Goal: Transaction & Acquisition: Book appointment/travel/reservation

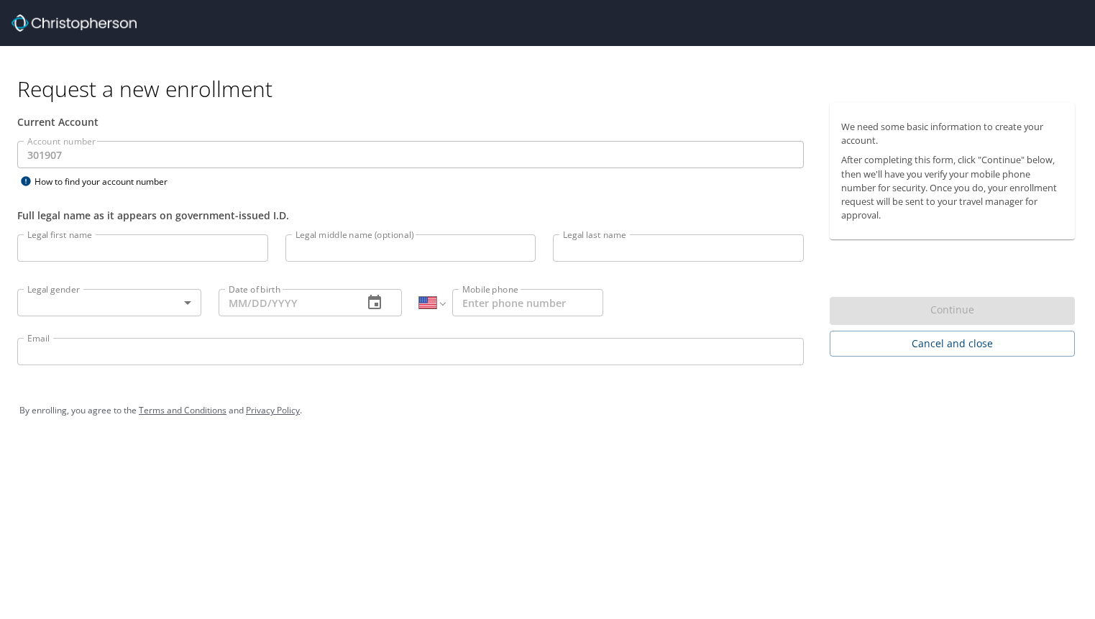
select select "US"
drag, startPoint x: 141, startPoint y: 23, endPoint x: 92, endPoint y: 22, distance: 48.9
click at [92, 22] on div at bounding box center [553, 23] width 1083 height 46
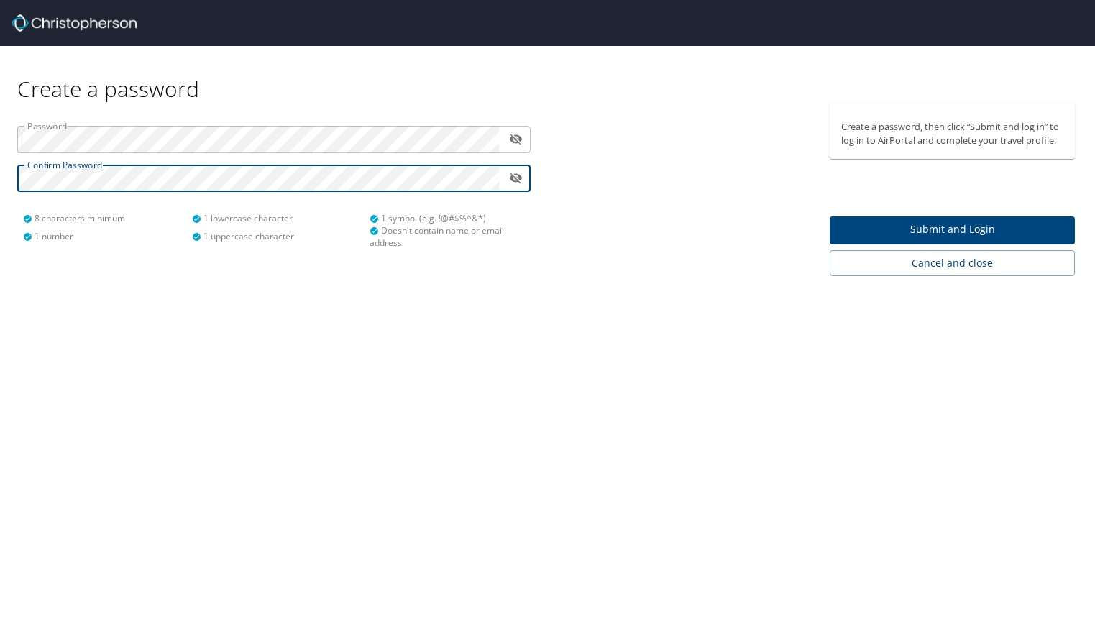
click at [927, 237] on span "Submit and Login" at bounding box center [952, 230] width 222 height 18
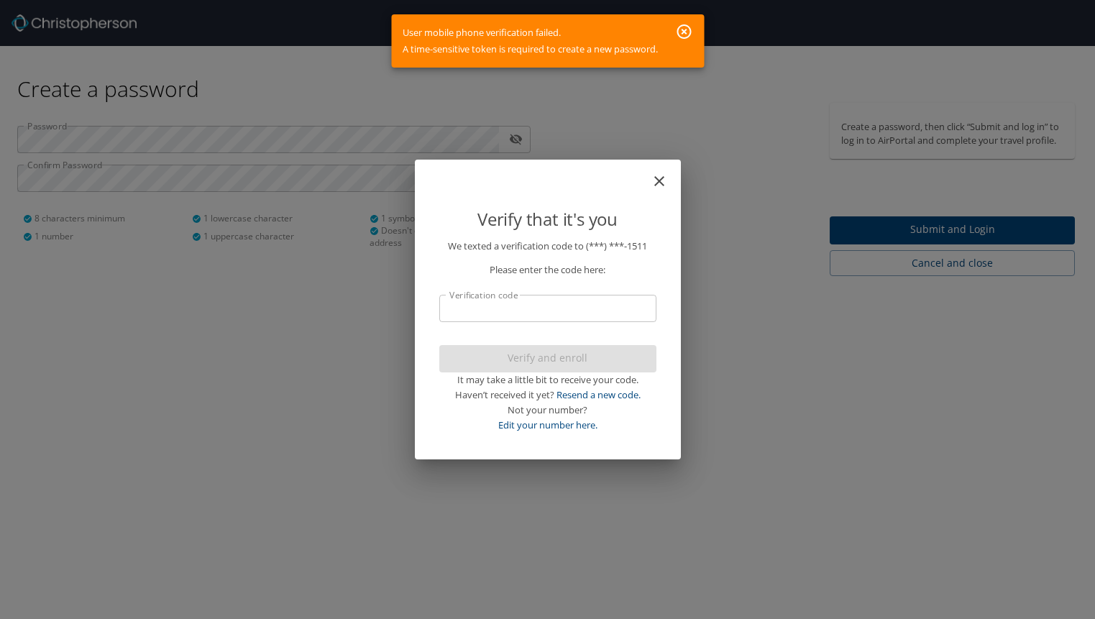
click at [684, 32] on icon "button" at bounding box center [684, 31] width 14 height 14
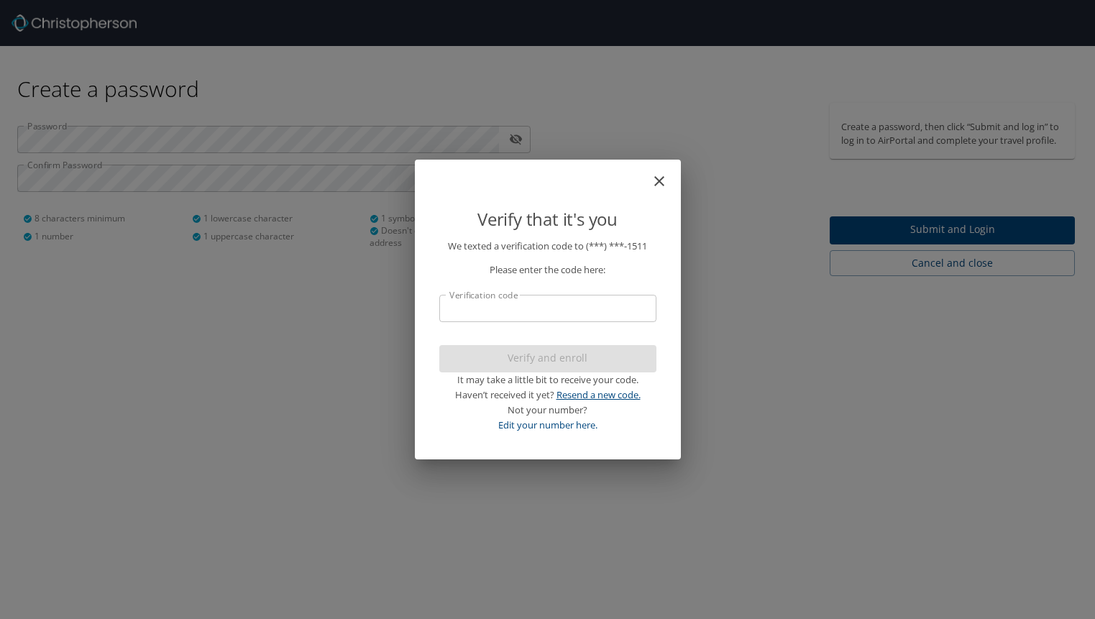
click at [572, 397] on link "Resend a new code." at bounding box center [598, 394] width 84 height 13
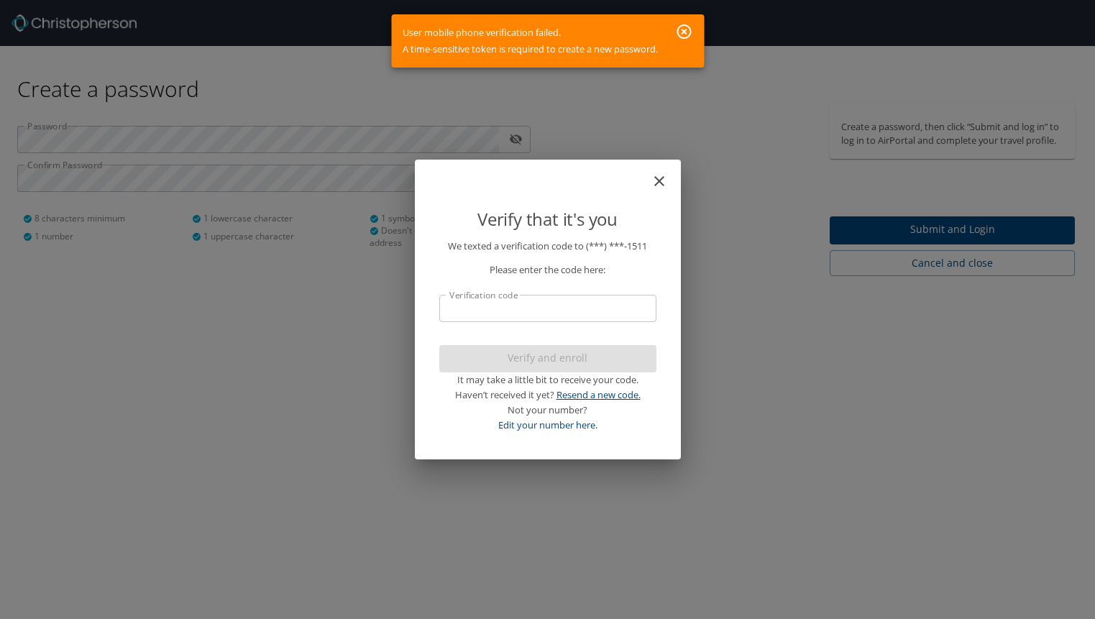
click at [572, 397] on link "Resend a new code." at bounding box center [598, 394] width 84 height 13
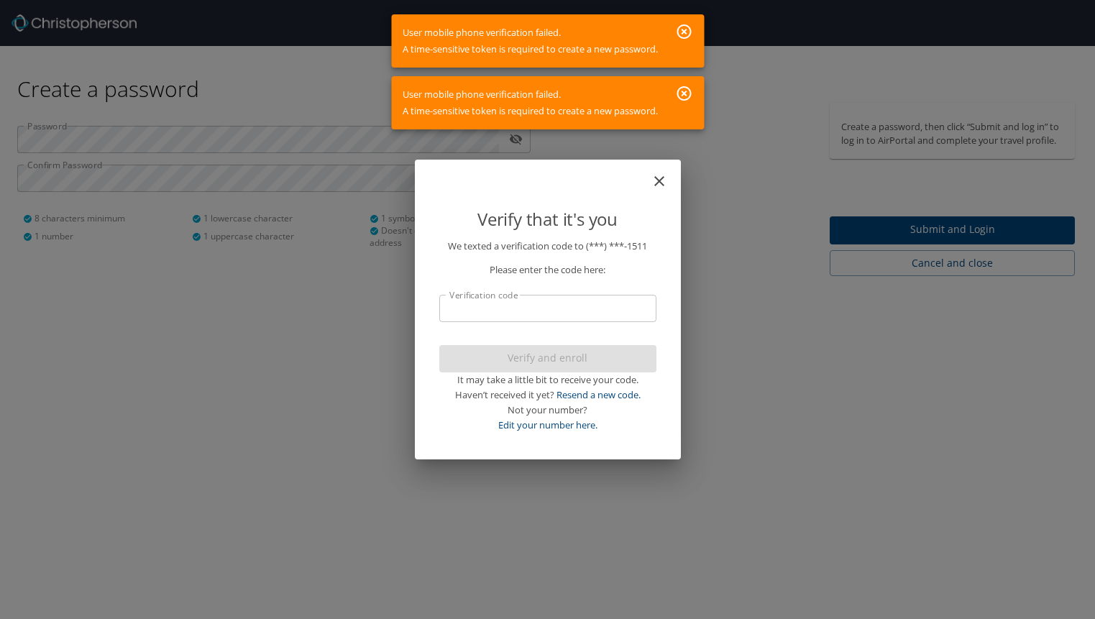
click at [685, 96] on icon "button" at bounding box center [683, 93] width 17 height 17
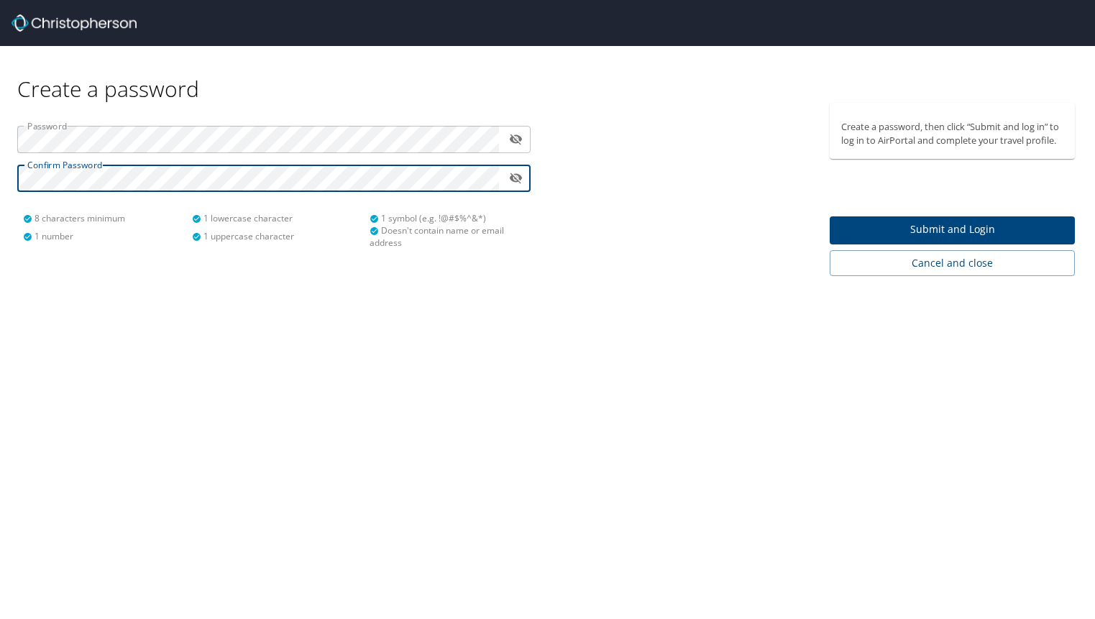
click at [932, 233] on span "Submit and Login" at bounding box center [952, 230] width 222 height 18
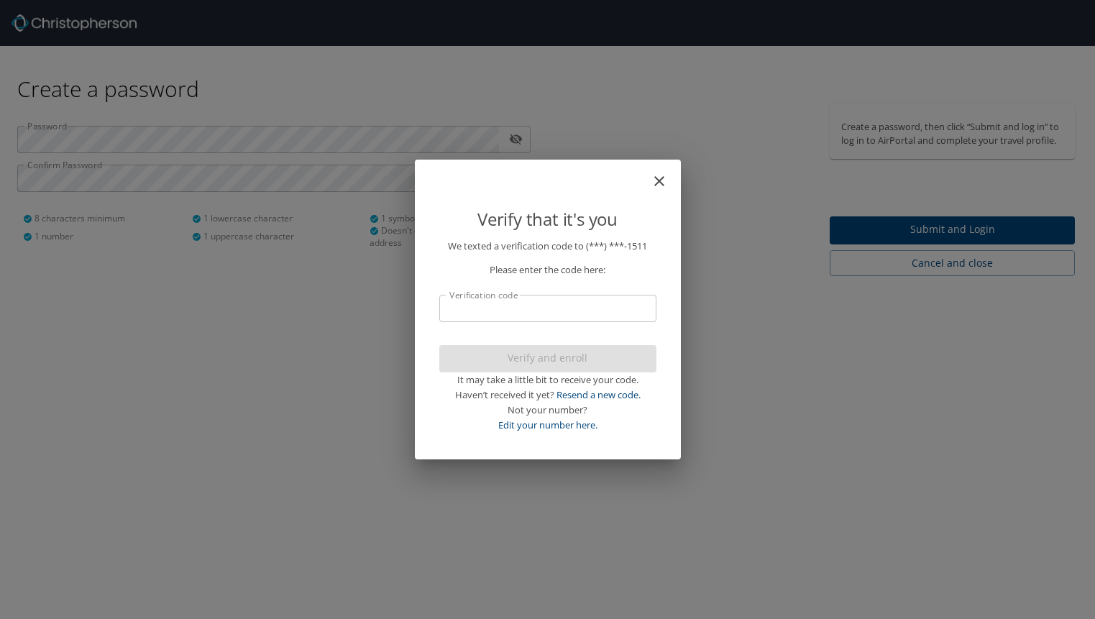
click at [587, 310] on input "Verification code" at bounding box center [547, 308] width 217 height 27
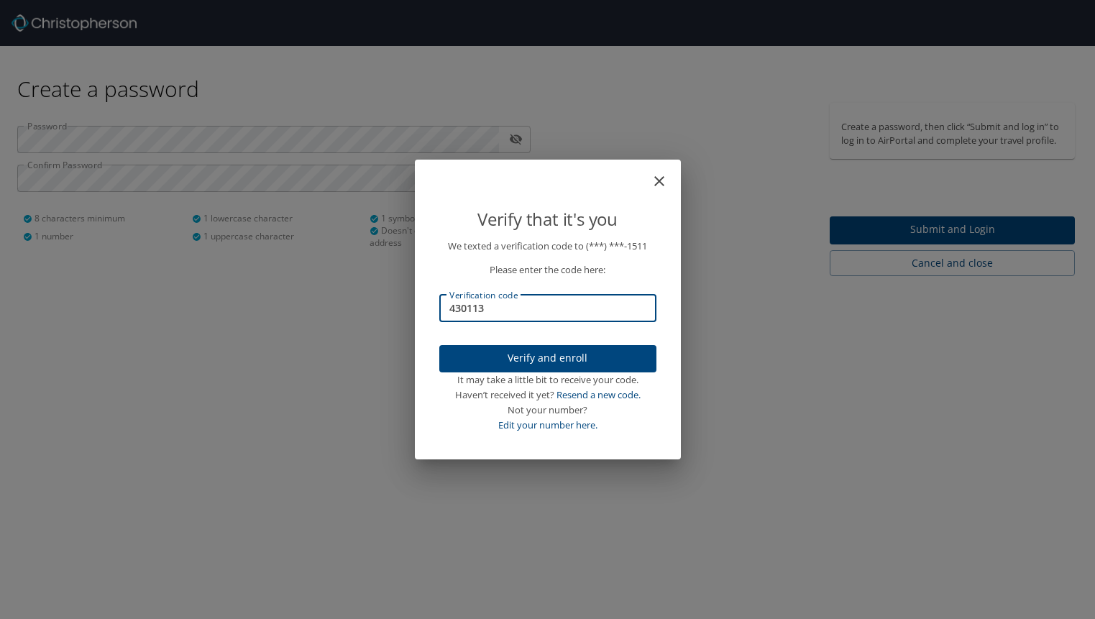
click at [576, 358] on span "Verify and enroll" at bounding box center [548, 358] width 194 height 18
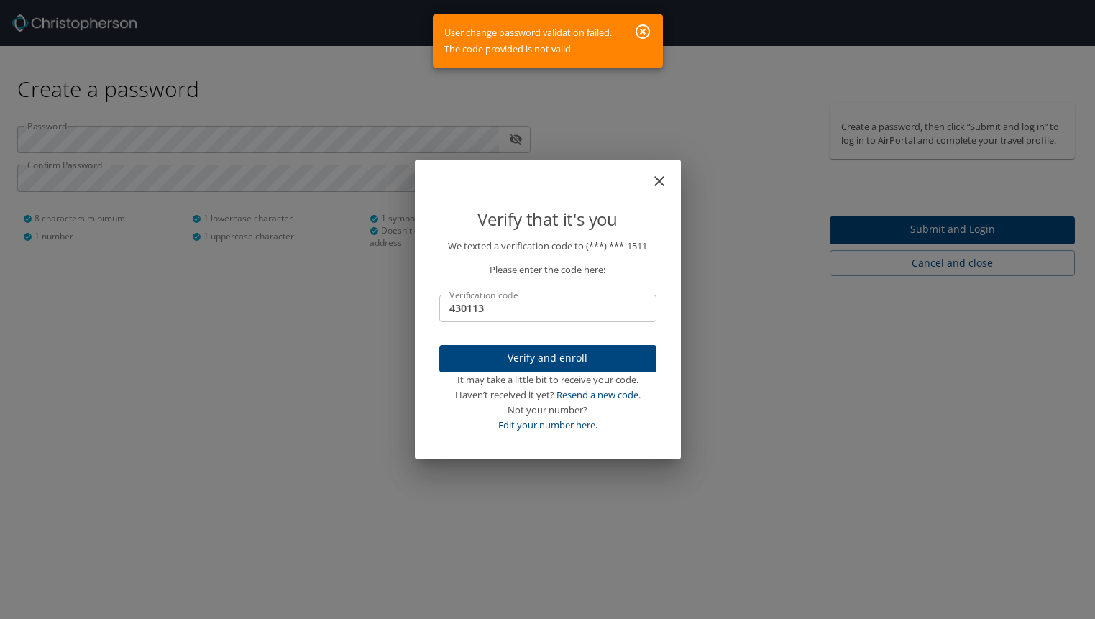
click at [485, 313] on input "430113" at bounding box center [547, 308] width 217 height 27
drag, startPoint x: 512, startPoint y: 308, endPoint x: 421, endPoint y: 302, distance: 91.5
click at [421, 302] on div "Verify that it's you We texted a verification code to (***) ***- 1511 Please en…" at bounding box center [548, 310] width 266 height 301
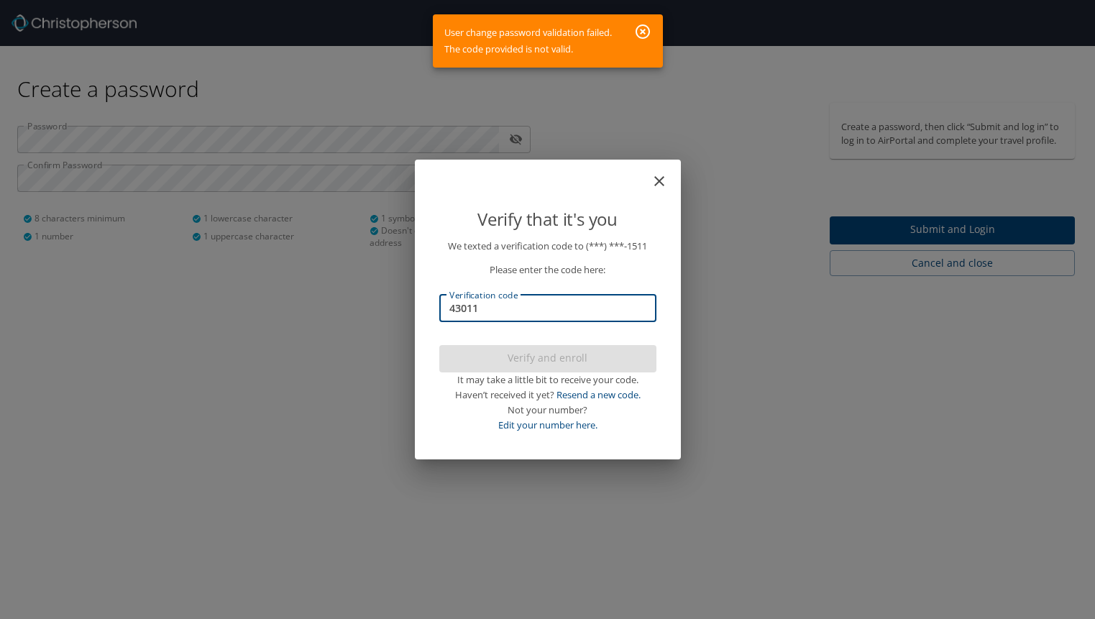
type input "430113"
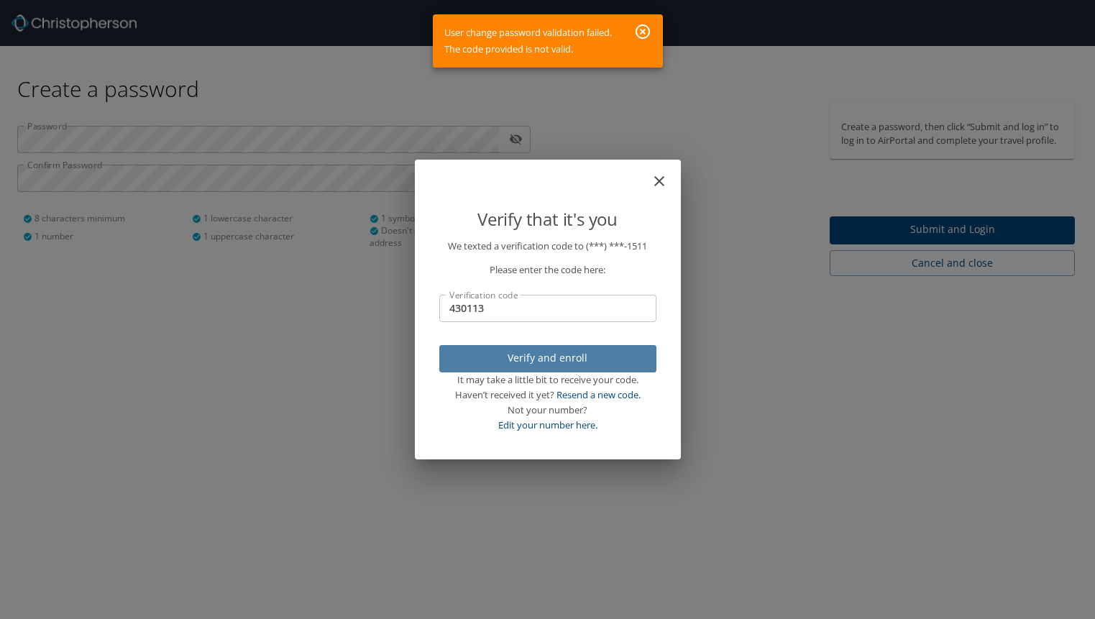
click at [528, 355] on span "Verify and enroll" at bounding box center [548, 358] width 194 height 18
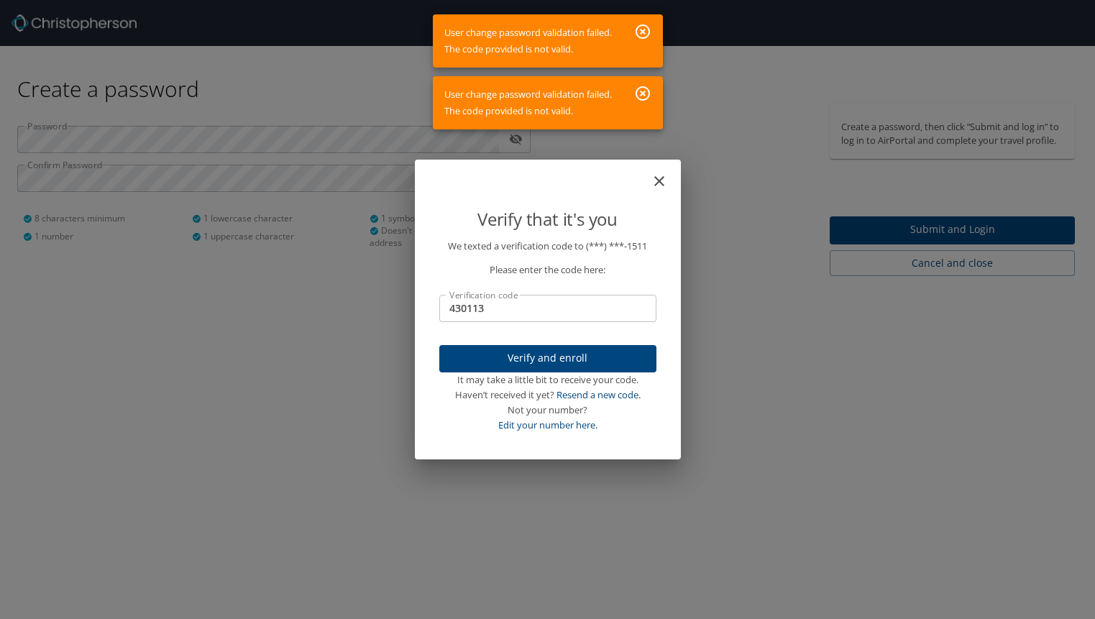
click at [659, 178] on icon "close" at bounding box center [659, 181] width 17 height 17
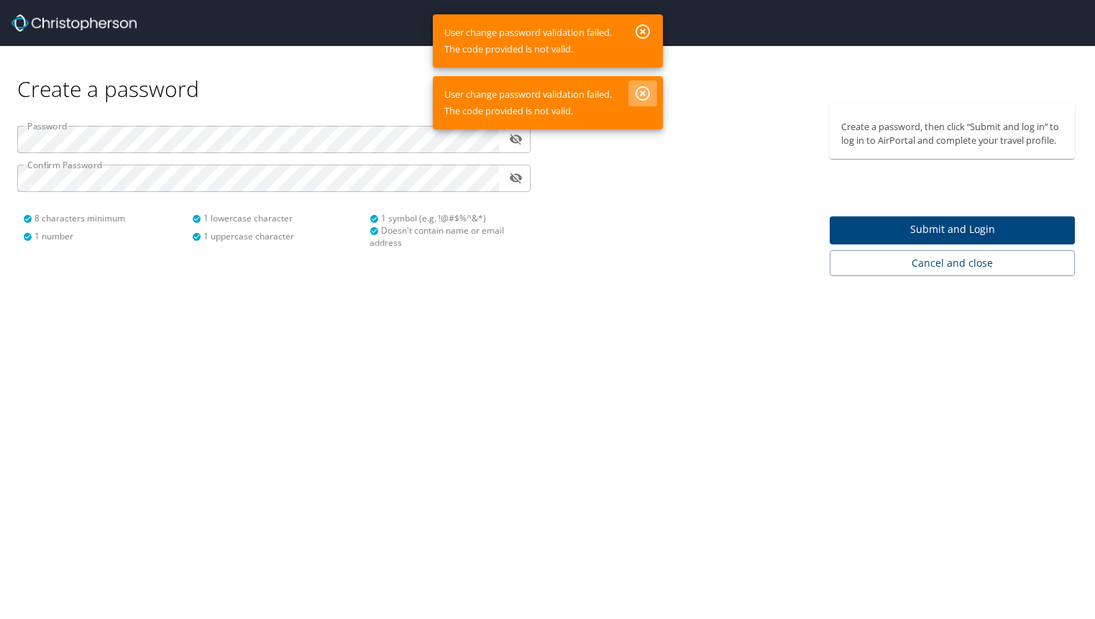
click at [642, 92] on icon "button" at bounding box center [643, 93] width 14 height 14
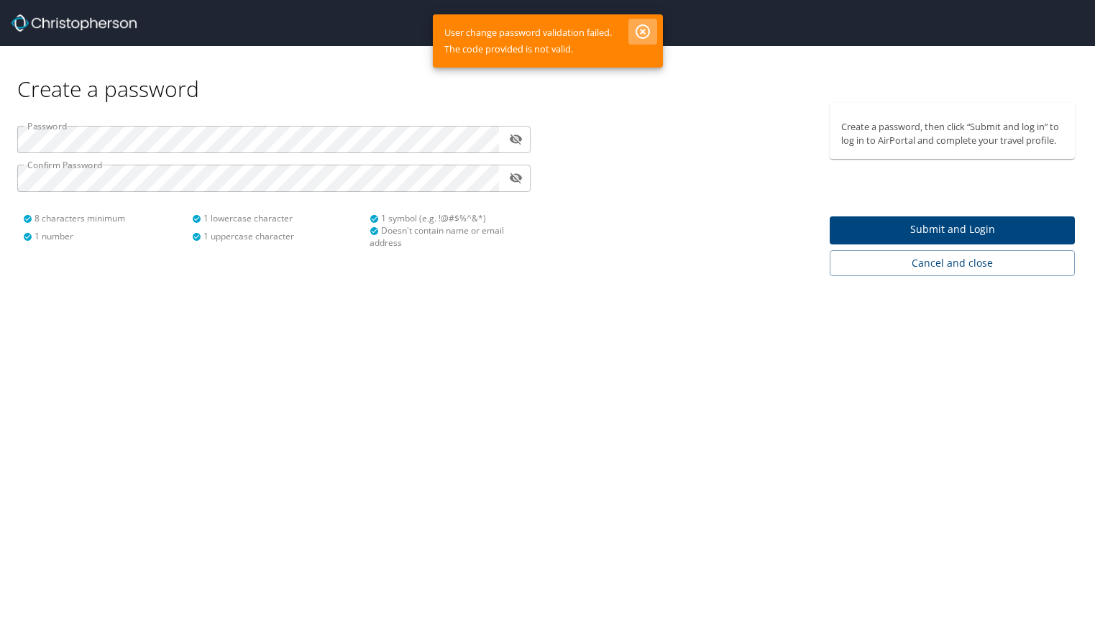
click at [645, 36] on icon "button" at bounding box center [642, 31] width 17 height 17
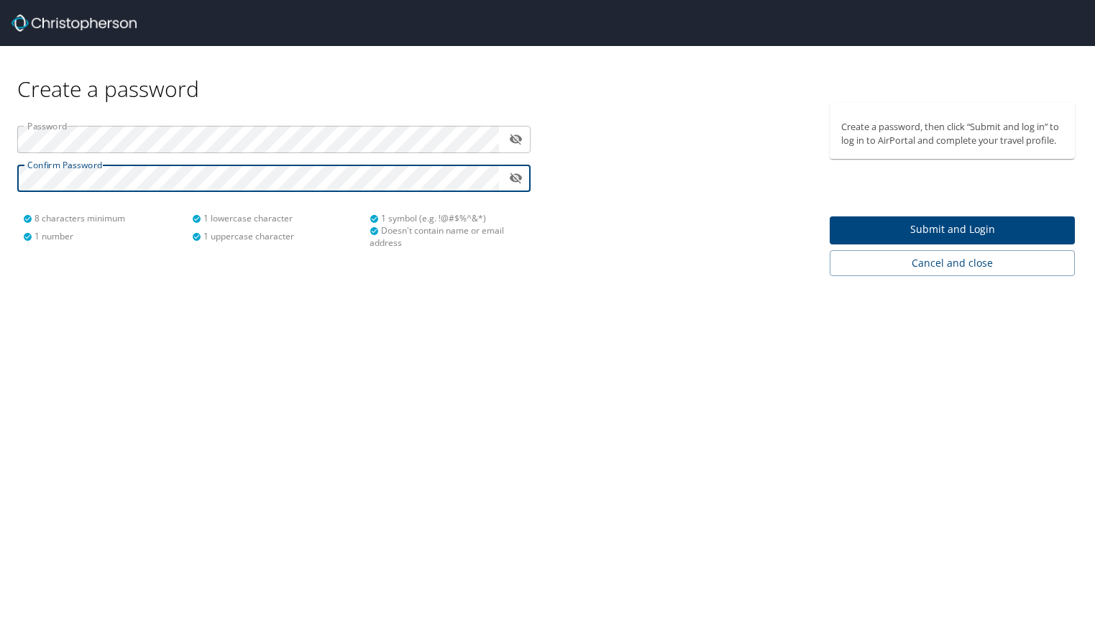
click at [919, 233] on span "Submit and Login" at bounding box center [952, 230] width 222 height 18
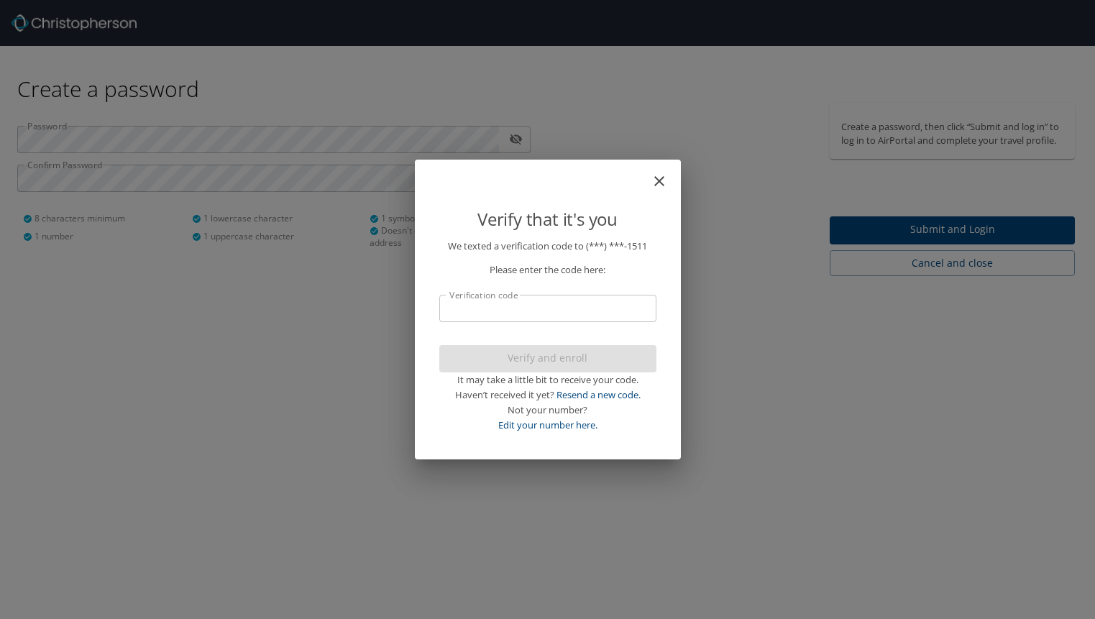
click at [572, 314] on input "Verification code" at bounding box center [547, 308] width 217 height 27
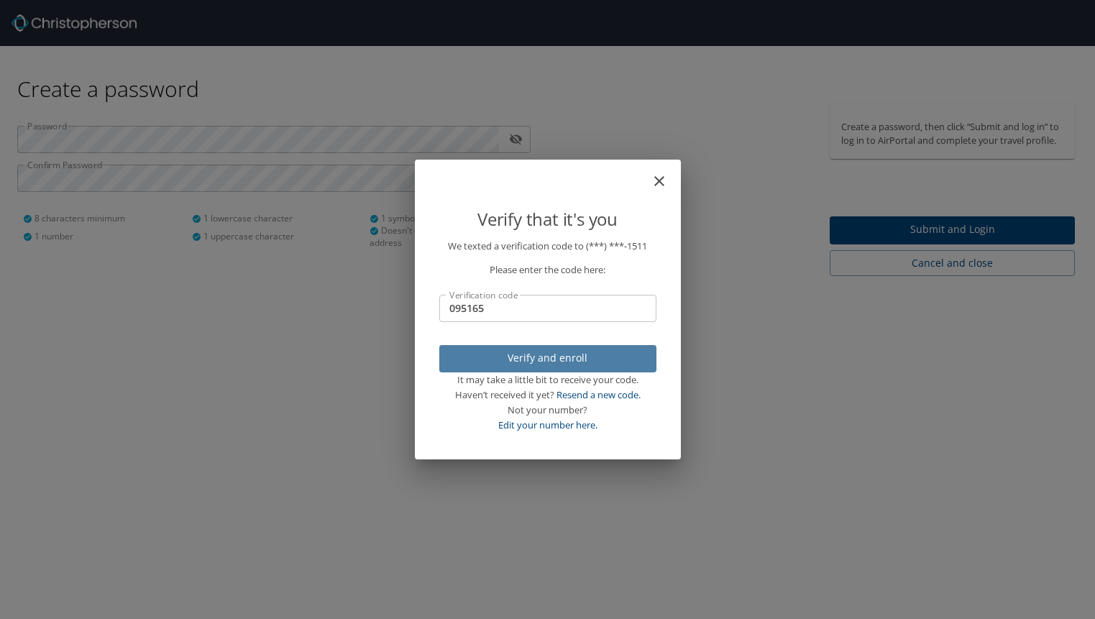
click at [583, 365] on span "Verify and enroll" at bounding box center [548, 358] width 194 height 18
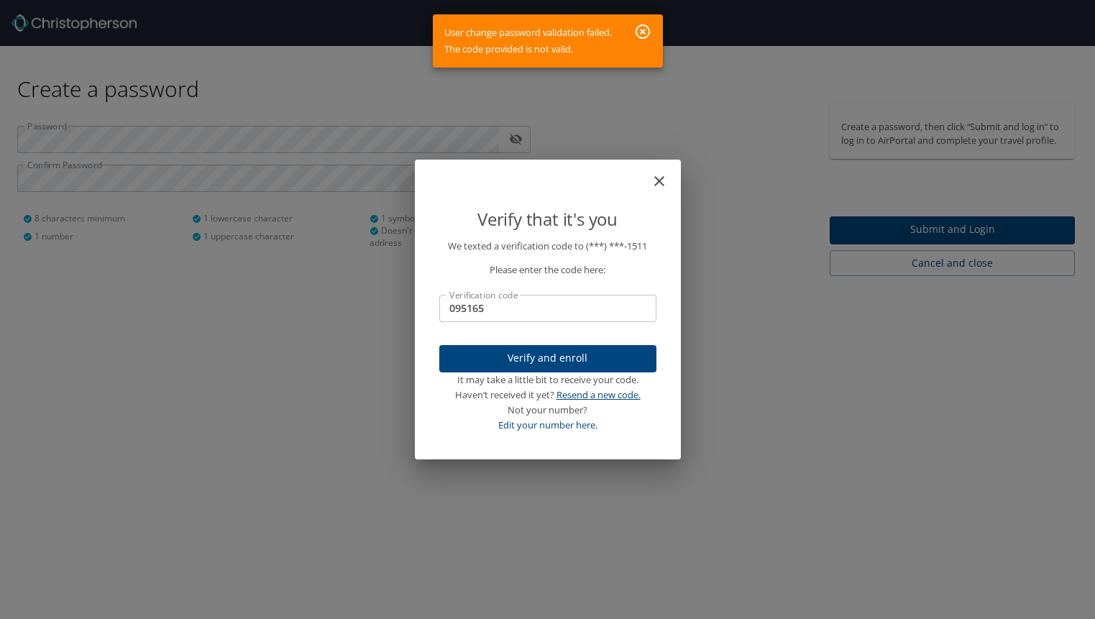
click at [599, 393] on link "Resend a new code." at bounding box center [598, 394] width 84 height 13
drag, startPoint x: 504, startPoint y: 306, endPoint x: 439, endPoint y: 308, distance: 65.4
click at [439, 308] on input "095165" at bounding box center [547, 308] width 217 height 27
type input "377109"
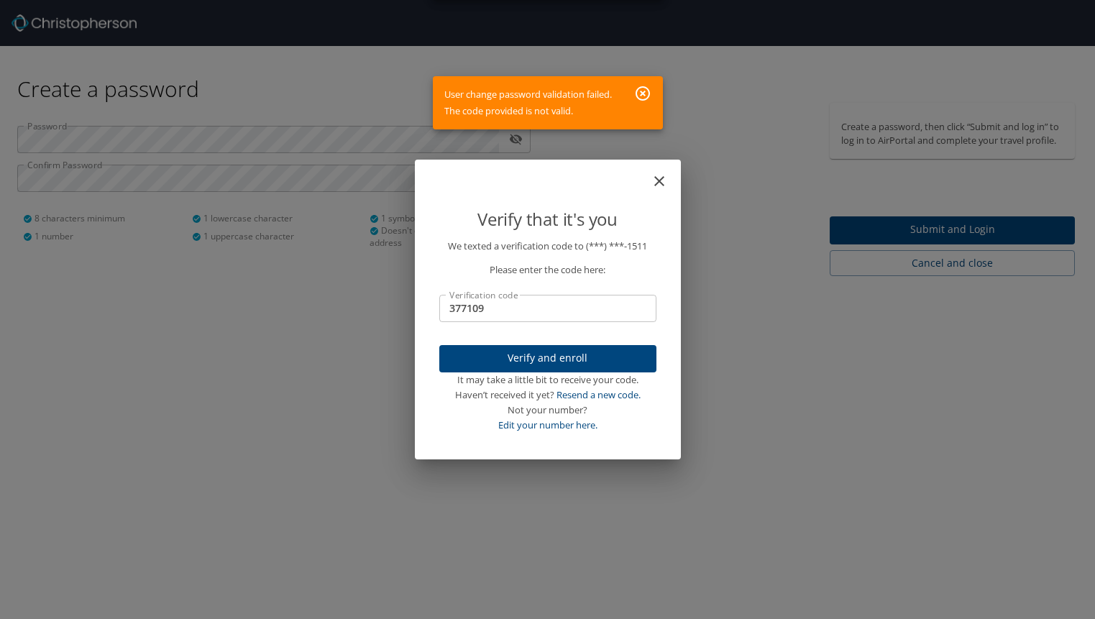
click at [528, 114] on div "User change password validation failed. The code provided is not valid." at bounding box center [528, 103] width 168 height 45
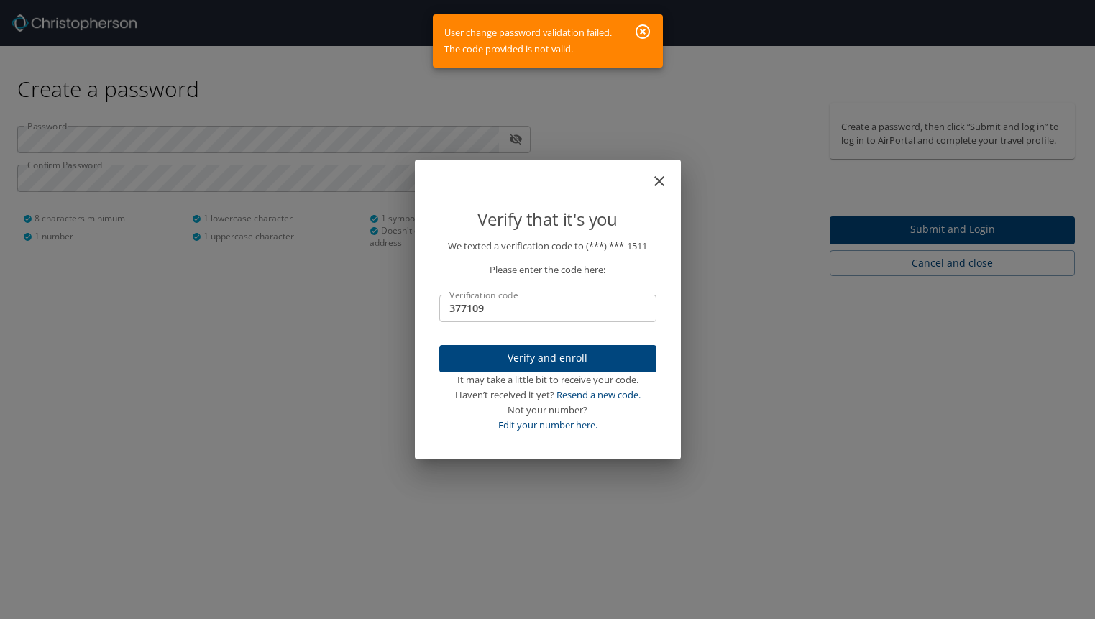
click at [646, 32] on icon "button" at bounding box center [642, 31] width 17 height 17
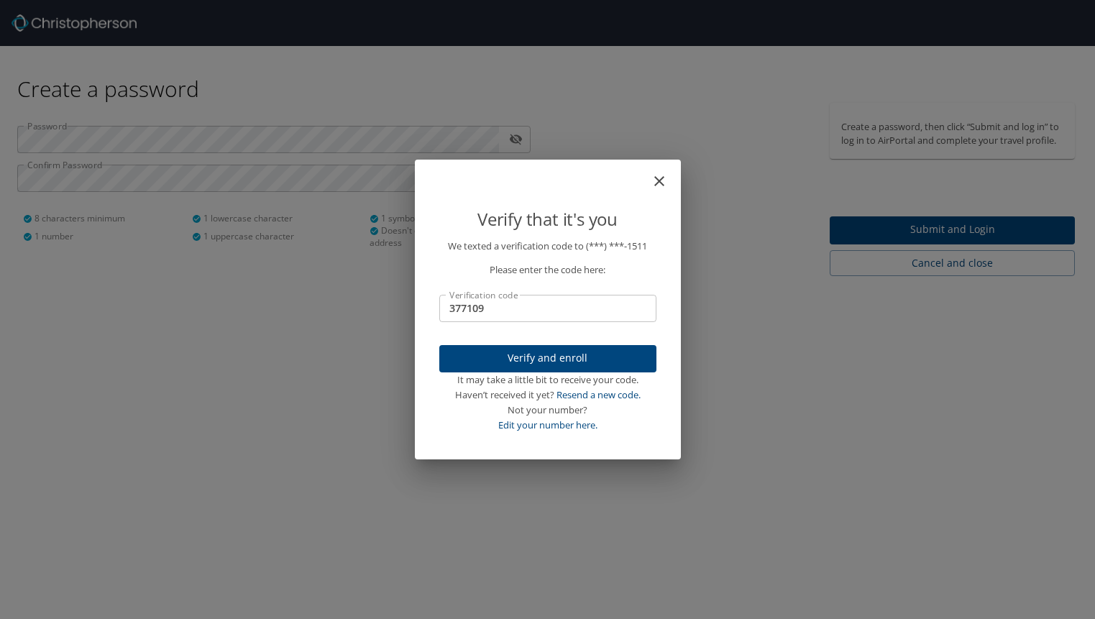
click at [661, 180] on icon "close" at bounding box center [659, 181] width 17 height 17
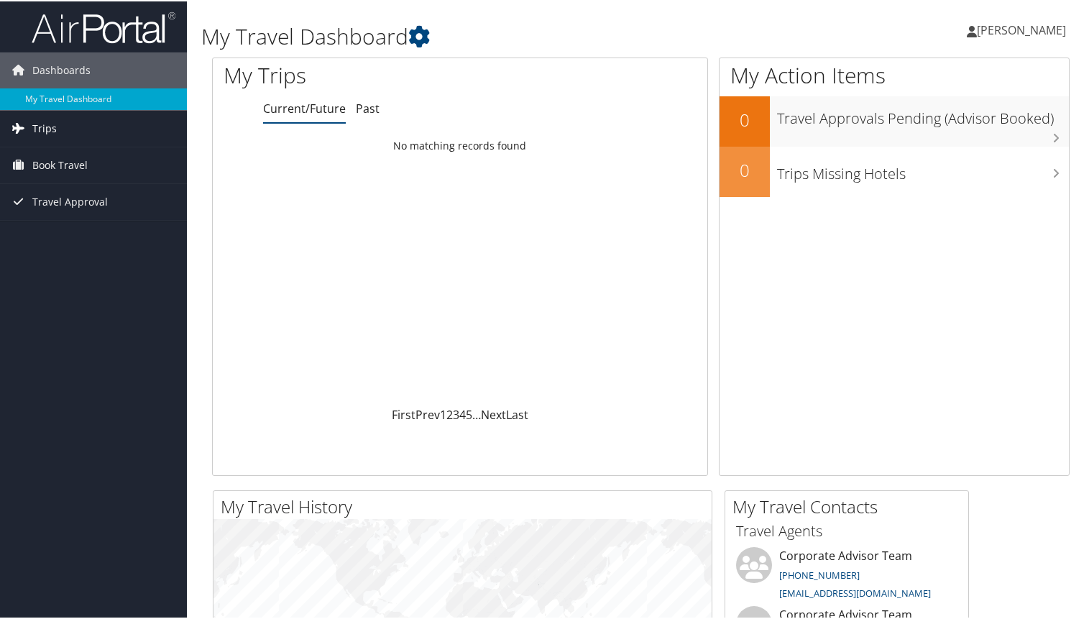
click at [47, 127] on span "Trips" at bounding box center [44, 127] width 24 height 36
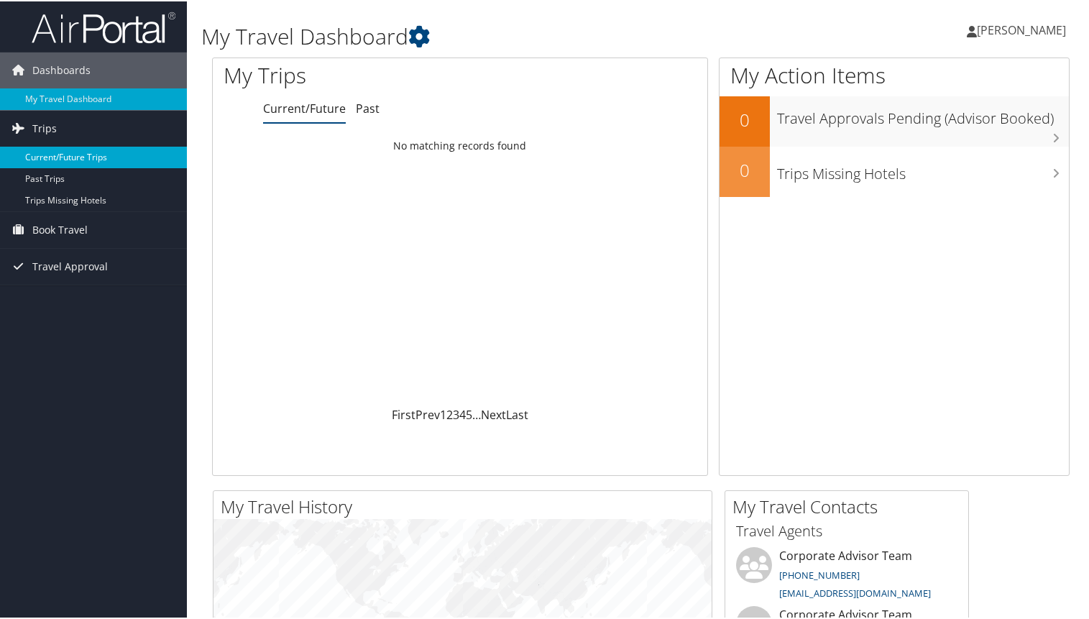
click at [55, 160] on link "Current/Future Trips" at bounding box center [93, 156] width 187 height 22
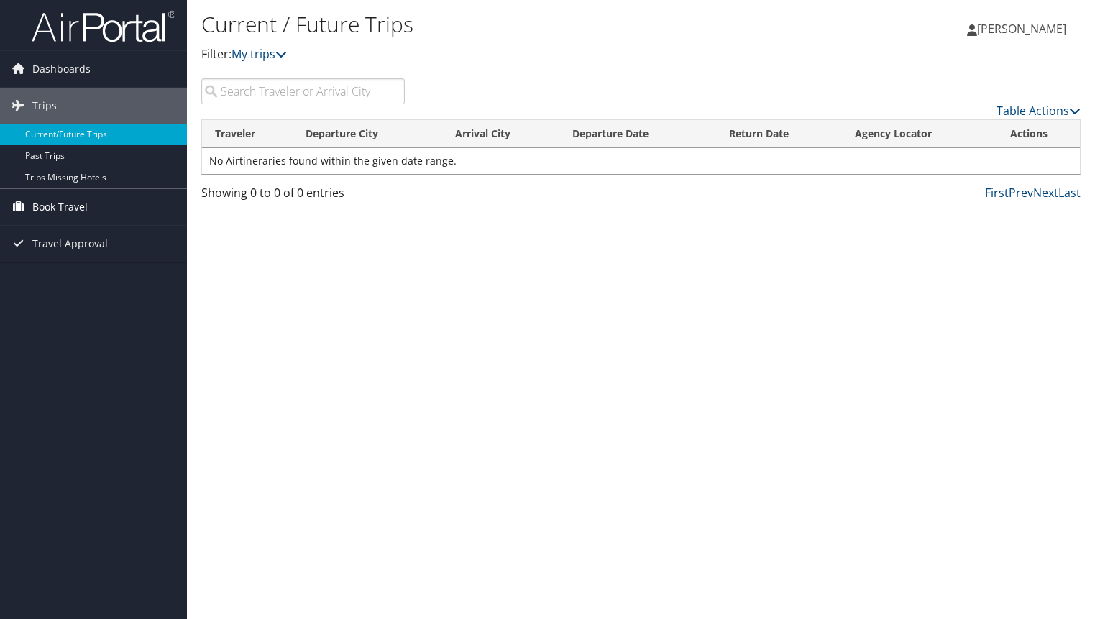
click at [47, 208] on span "Book Travel" at bounding box center [59, 207] width 55 height 36
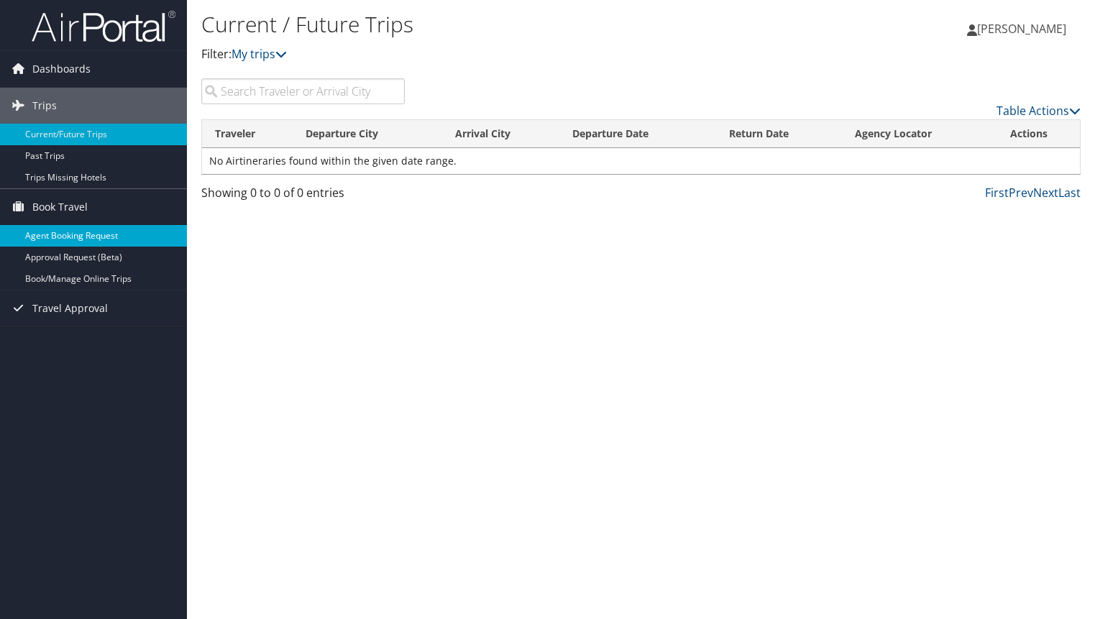
click at [55, 239] on link "Agent Booking Request" at bounding box center [93, 236] width 187 height 22
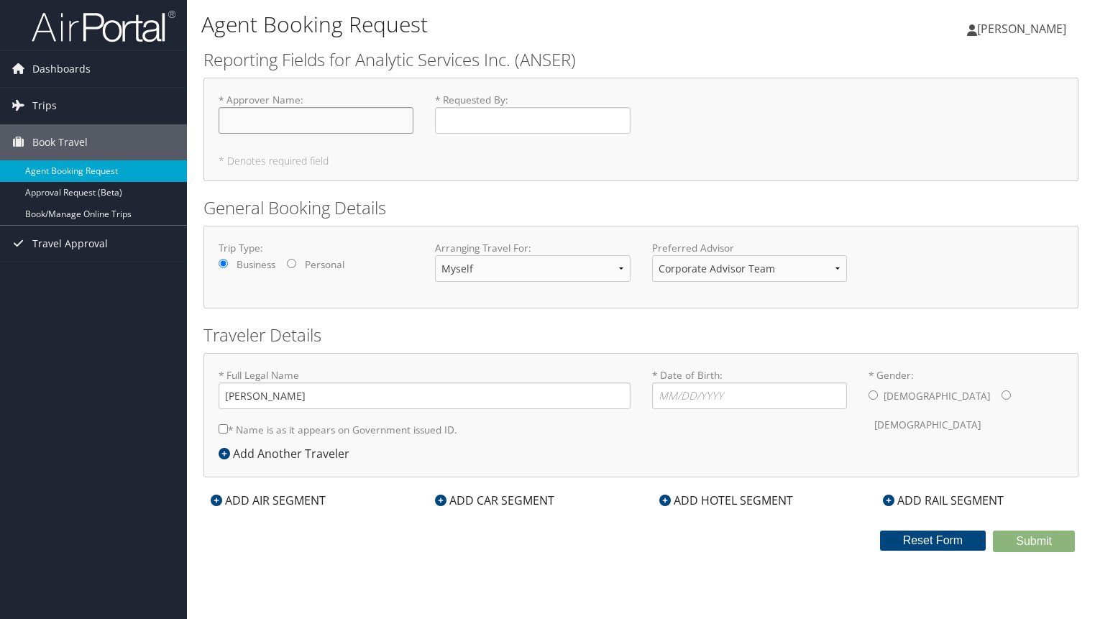
click at [278, 122] on input "* Approver Name : Required" at bounding box center [316, 120] width 195 height 27
click at [684, 394] on input "* Date of Birth: Invalid Date" at bounding box center [749, 395] width 195 height 27
click at [873, 398] on input "* Gender: [DEMOGRAPHIC_DATA] [DEMOGRAPHIC_DATA]" at bounding box center [872, 394] width 9 height 9
radio input "true"
click at [794, 395] on input "* Date of Birth: Invalid Date" at bounding box center [749, 395] width 195 height 27
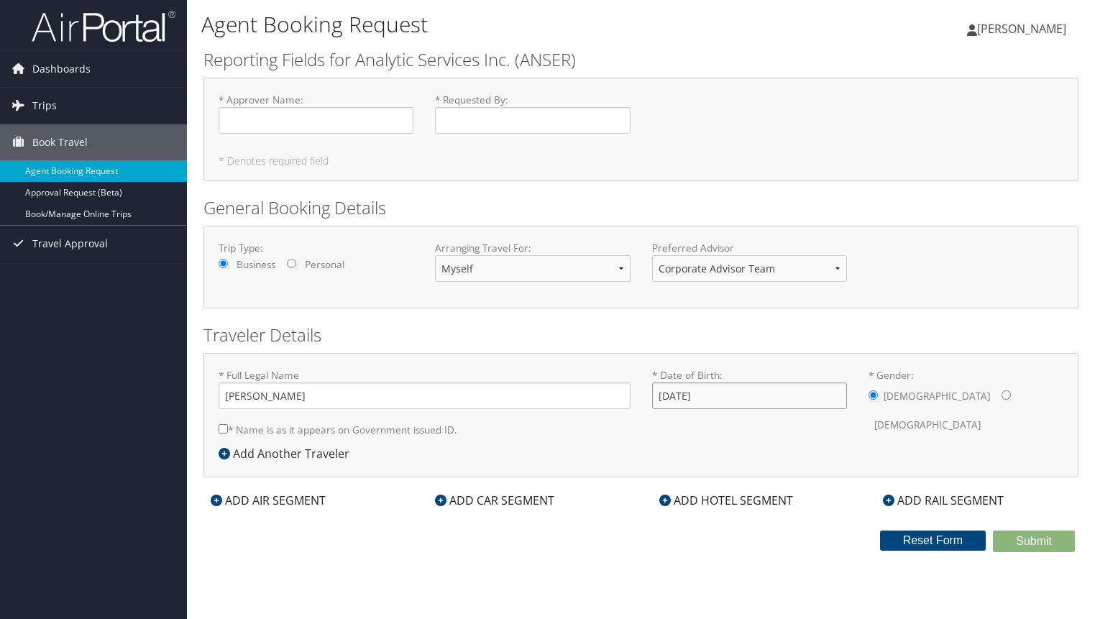
type input "[DATE]"
click at [837, 270] on select "Corporate Advisor Team Corporate Advisor Team" at bounding box center [749, 268] width 195 height 27
click at [251, 497] on div "ADD AIR SEGMENT" at bounding box center [267, 500] width 129 height 17
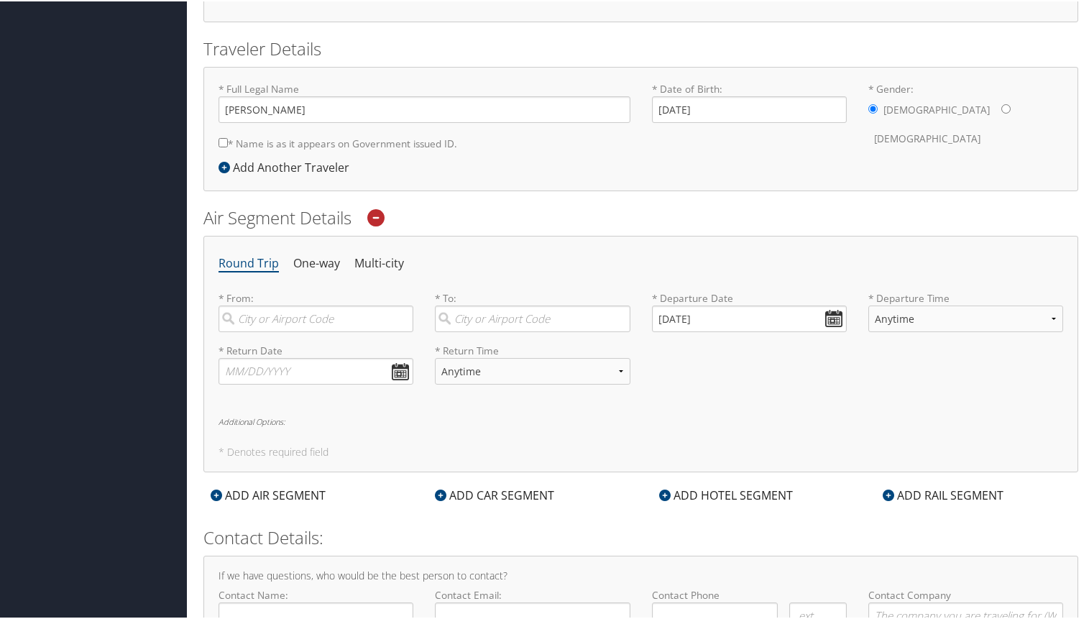
scroll to position [359, 0]
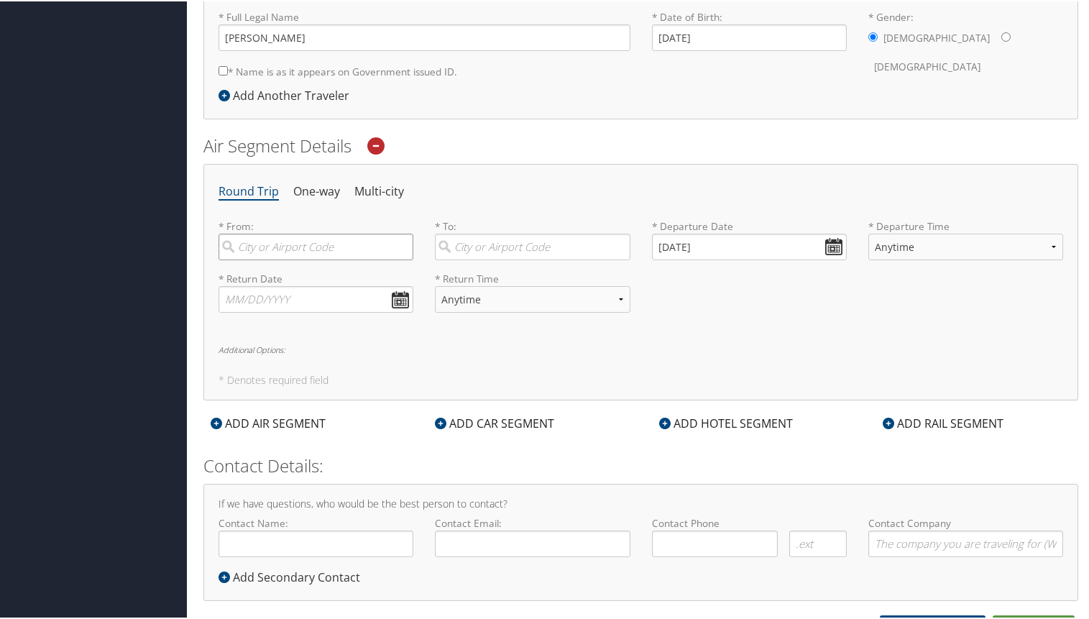
click at [299, 248] on input "search" at bounding box center [316, 245] width 195 height 27
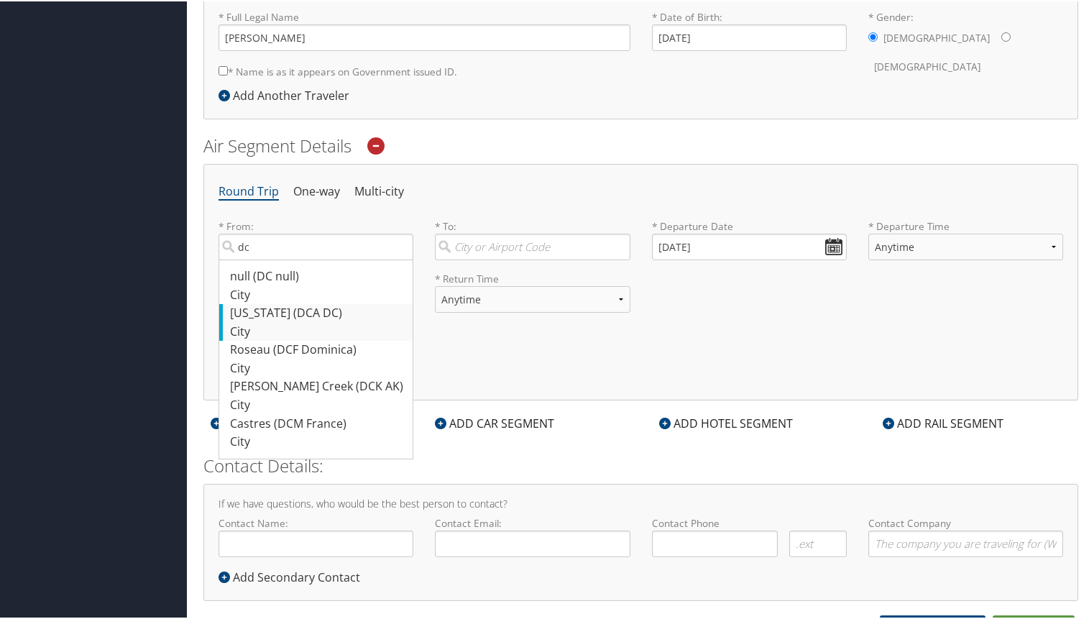
click at [312, 316] on div "[US_STATE] (DCA DC)" at bounding box center [317, 312] width 175 height 19
click at [312, 259] on input "dc" at bounding box center [316, 245] width 195 height 27
type input "[US_STATE] (DCA DC)"
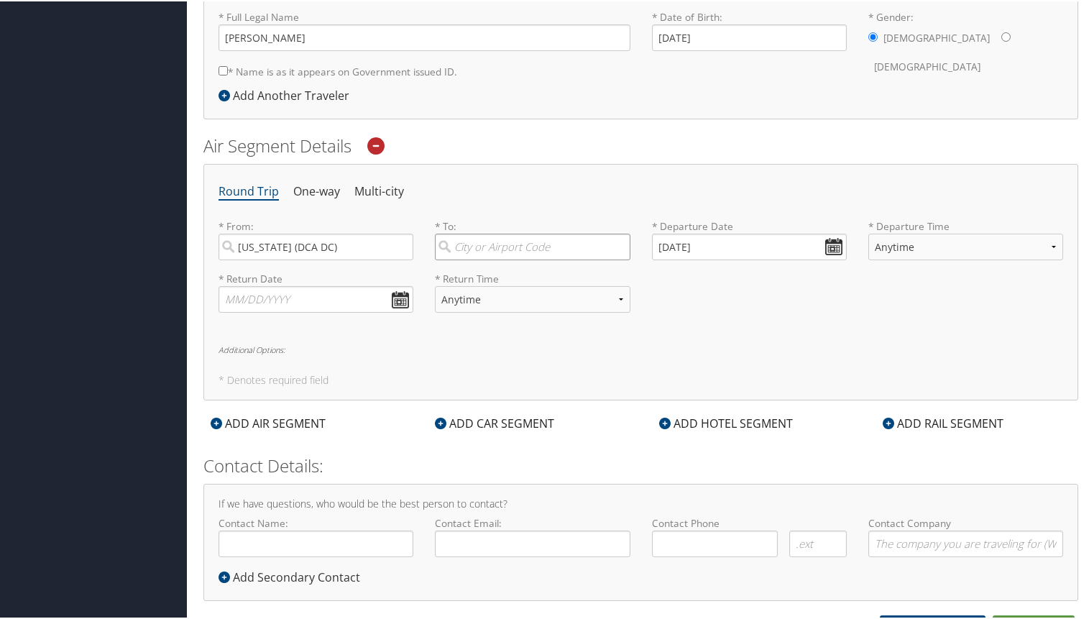
click at [507, 245] on input "search" at bounding box center [532, 245] width 195 height 27
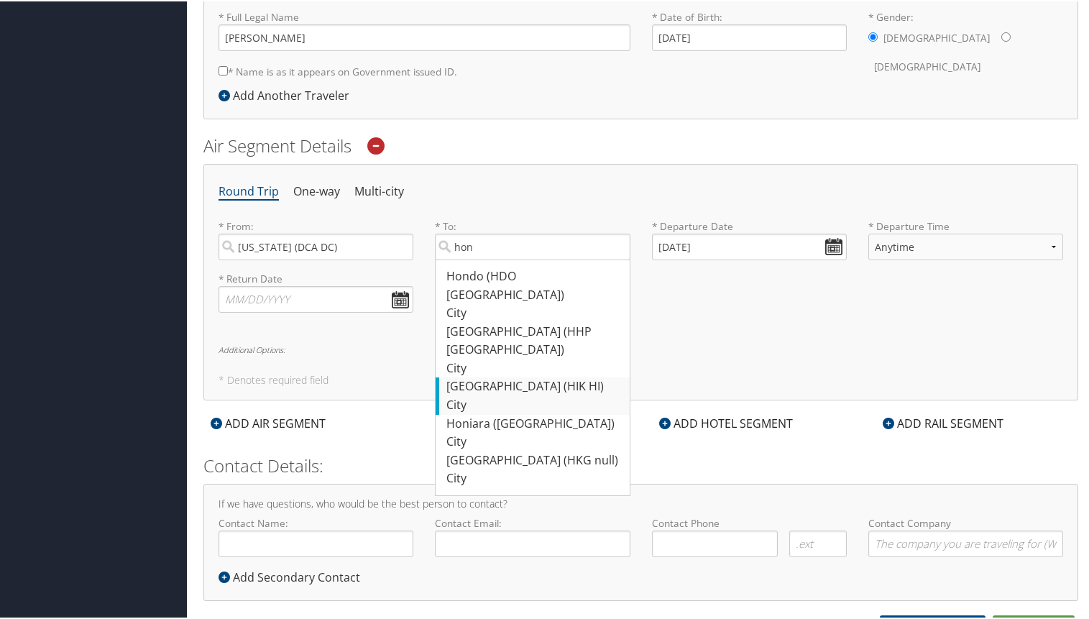
click at [505, 376] on div "[GEOGRAPHIC_DATA] (HIK HI)" at bounding box center [533, 385] width 175 height 19
click at [505, 259] on input "hon" at bounding box center [532, 245] width 195 height 27
type input "[GEOGRAPHIC_DATA] (HIK HI)"
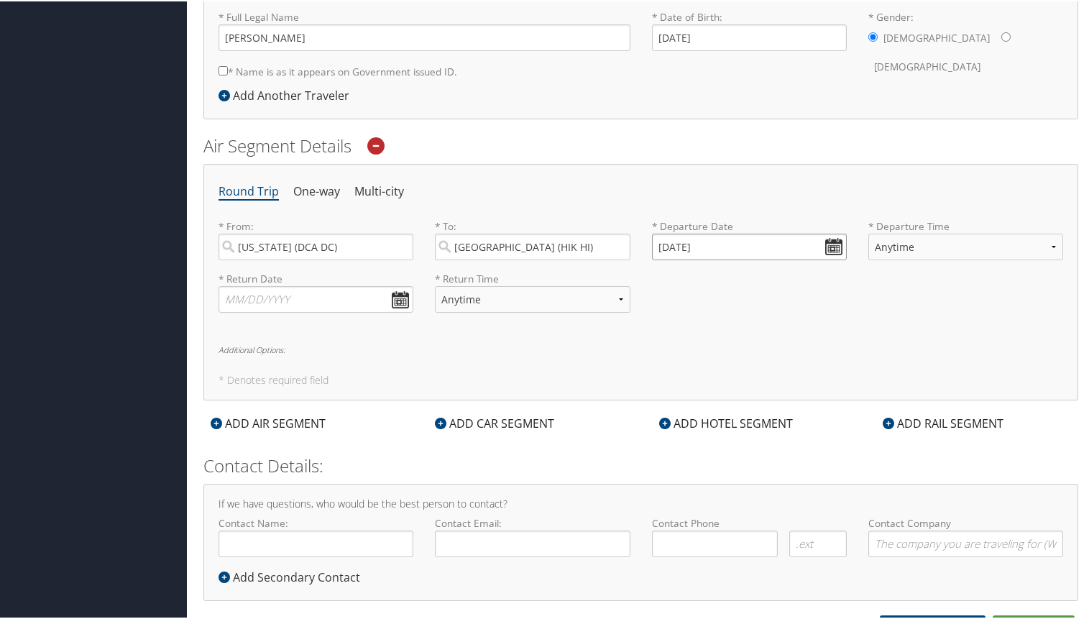
click at [829, 246] on input "[DATE]" at bounding box center [749, 245] width 195 height 27
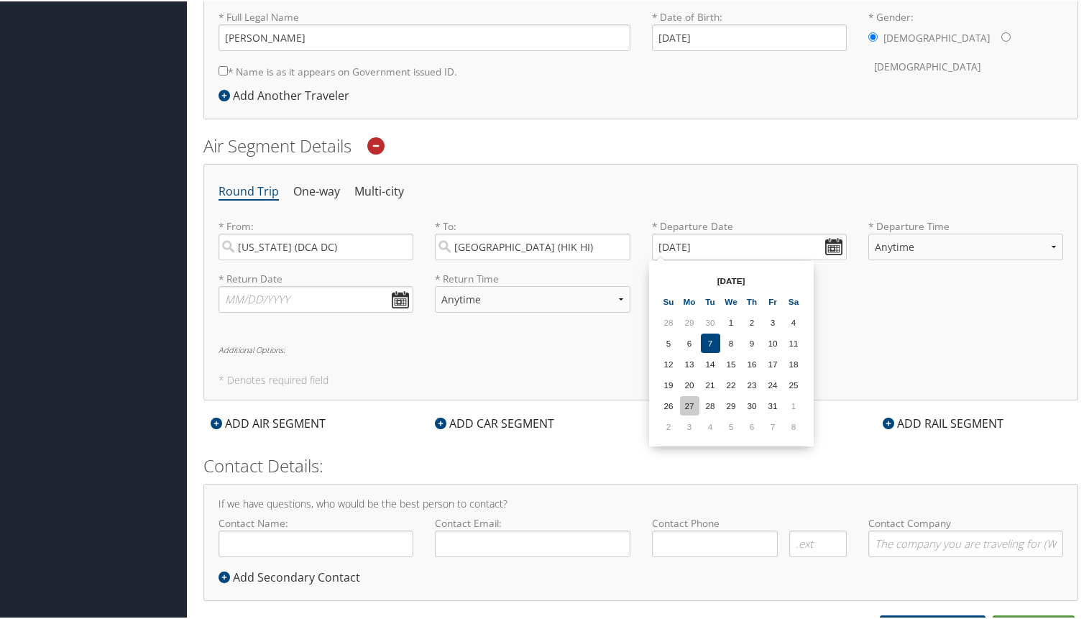
click at [688, 405] on td "27" at bounding box center [689, 404] width 19 height 19
type input "[DATE]"
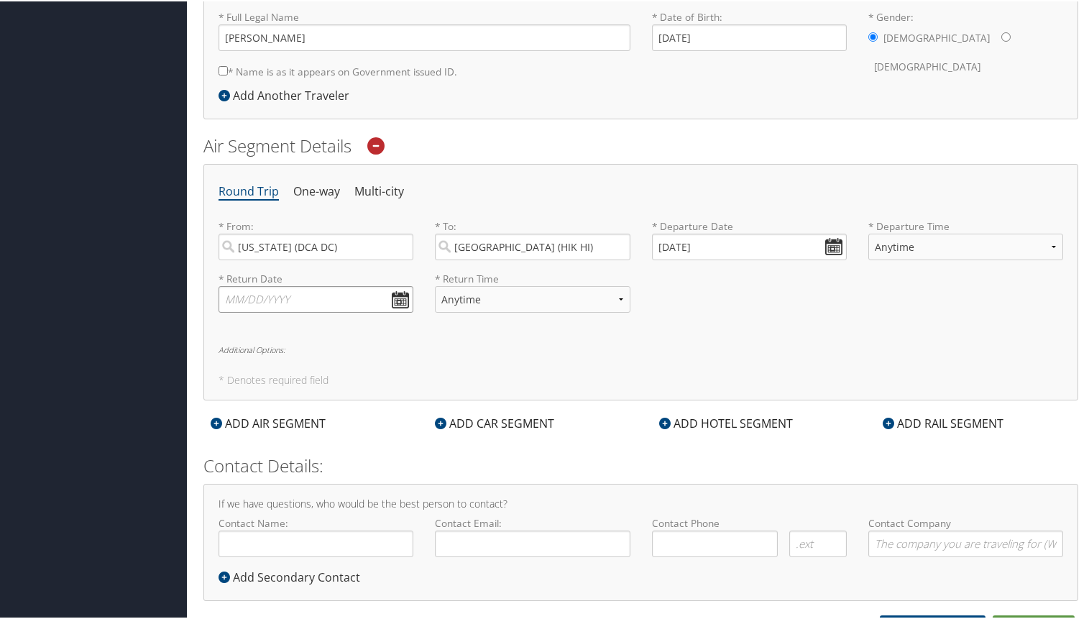
click at [398, 301] on input "text" at bounding box center [316, 298] width 195 height 27
